Goal: Transaction & Acquisition: Purchase product/service

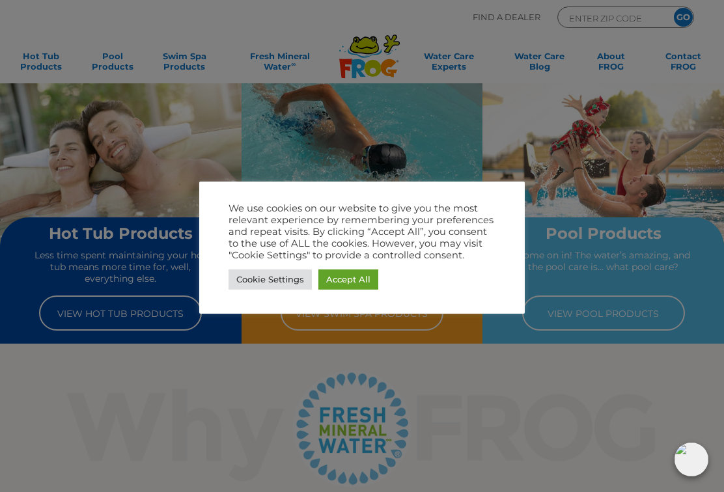
click at [514, 422] on div at bounding box center [362, 246] width 724 height 492
click at [510, 413] on div at bounding box center [362, 246] width 724 height 492
click at [625, 233] on div at bounding box center [362, 246] width 724 height 492
click at [623, 223] on div at bounding box center [362, 246] width 724 height 492
click at [620, 206] on div at bounding box center [362, 246] width 724 height 492
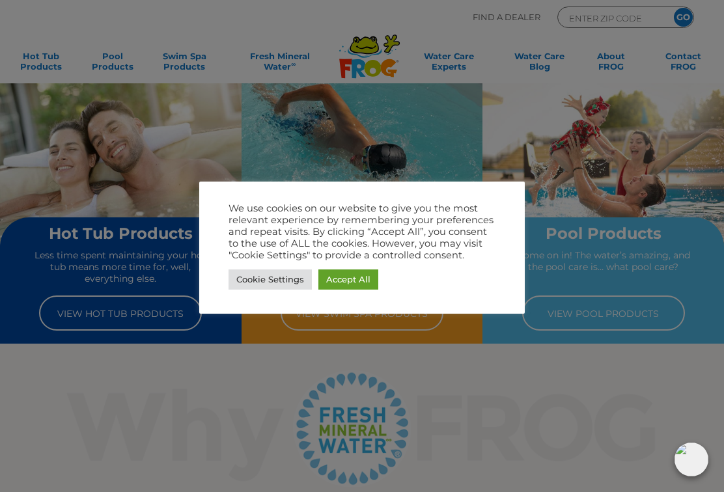
click at [270, 287] on link "Cookie Settings" at bounding box center [269, 279] width 83 height 20
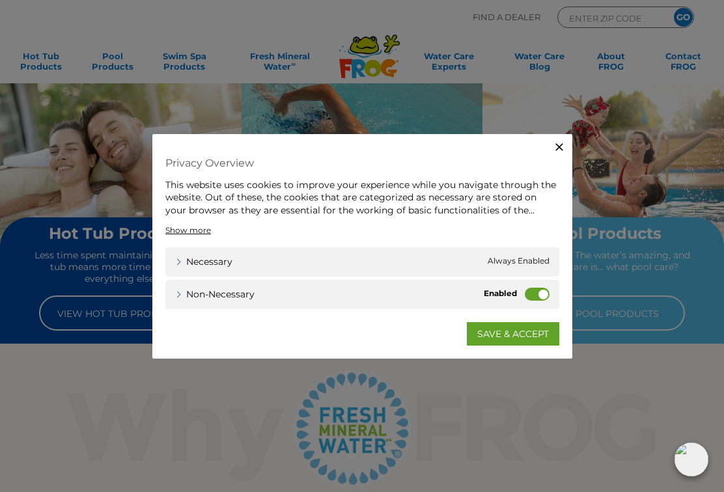
click at [531, 297] on label "Non-necessary" at bounding box center [536, 294] width 25 height 13
click at [0, 0] on input "Non-necessary" at bounding box center [0, 0] width 0 height 0
click at [489, 341] on link "SAVE & ACCEPT" at bounding box center [513, 333] width 92 height 23
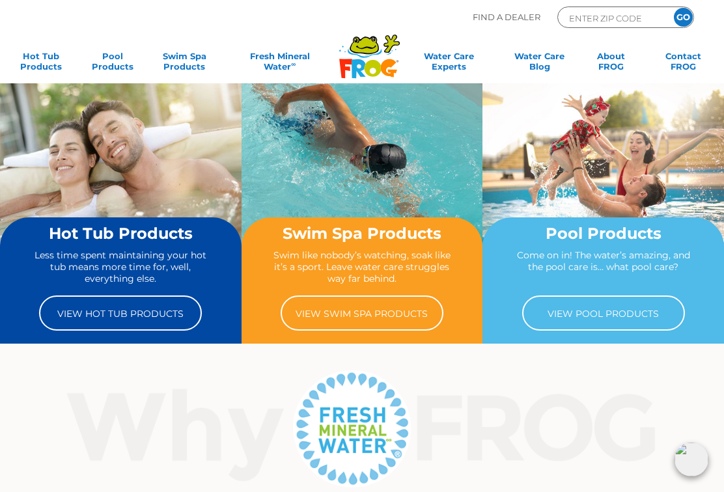
click at [622, 217] on img at bounding box center [602, 173] width 241 height 180
click at [619, 310] on link "View Pool Products" at bounding box center [603, 312] width 163 height 35
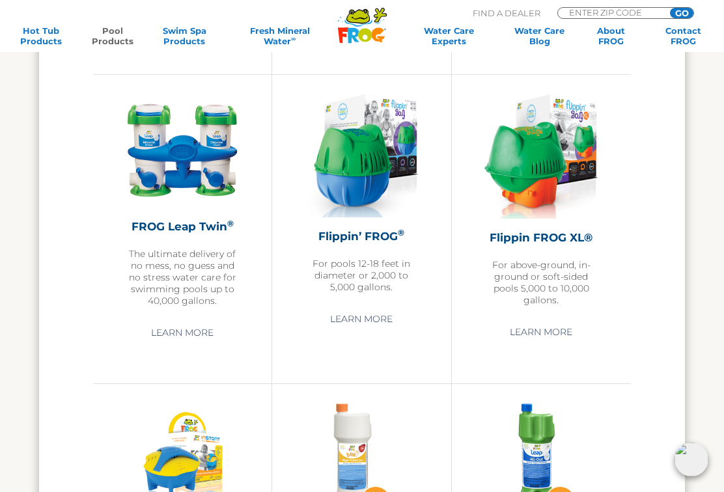
scroll to position [2293, 0]
click at [548, 265] on div "Flippin FROG XL® For above-ground, in-ground or soft-sided pools 5,000 to 10,00…" at bounding box center [541, 268] width 114 height 76
